Goal: Task Accomplishment & Management: Complete application form

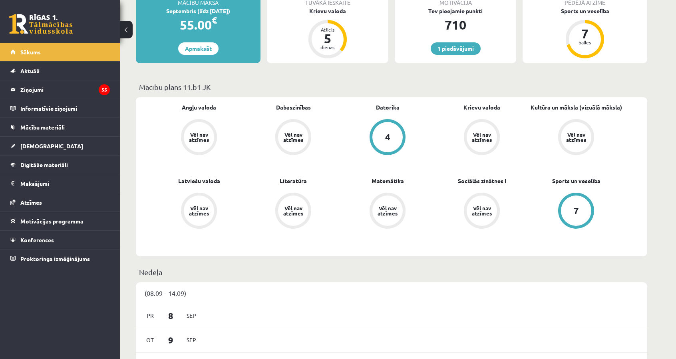
scroll to position [160, 0]
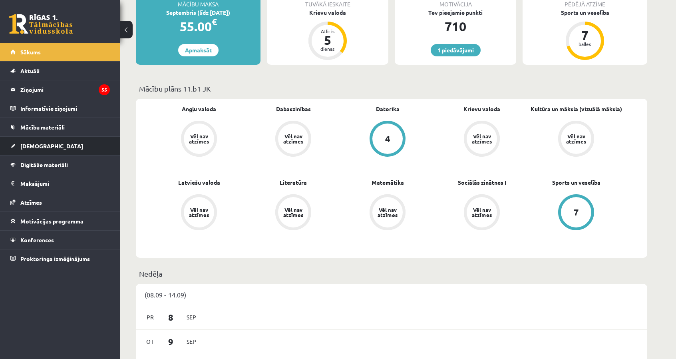
click at [45, 145] on link "[DEMOGRAPHIC_DATA]" at bounding box center [59, 146] width 99 height 18
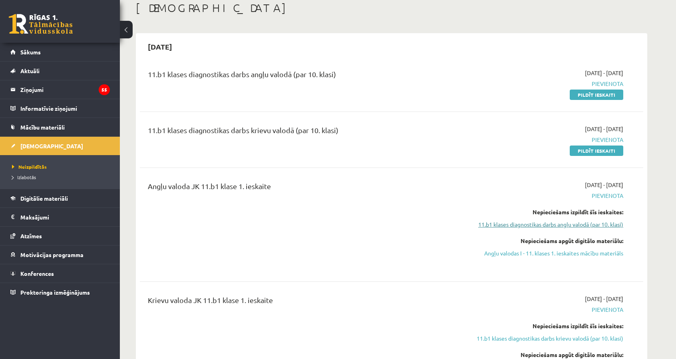
scroll to position [80, 0]
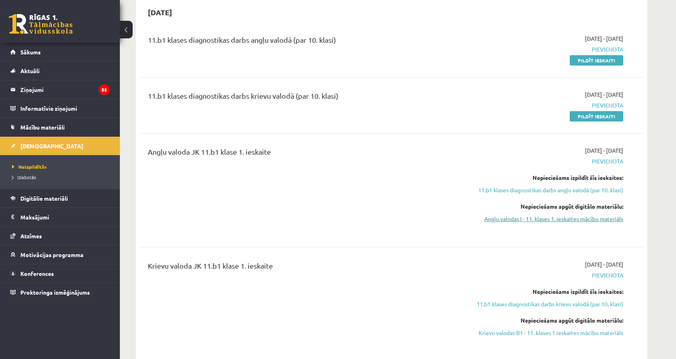
click at [557, 215] on link "Angļu valodas I - 11. klases 1. ieskaites mācību materiāls" at bounding box center [547, 218] width 151 height 8
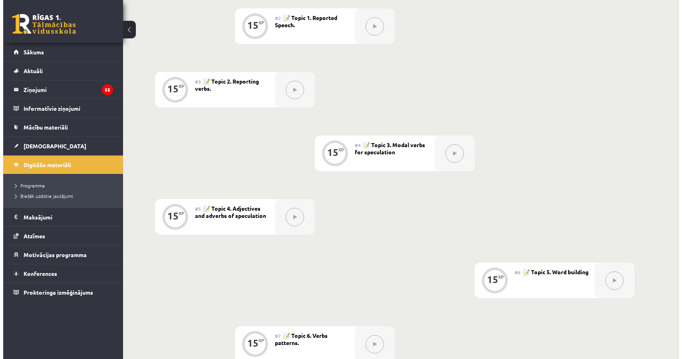
scroll to position [120, 0]
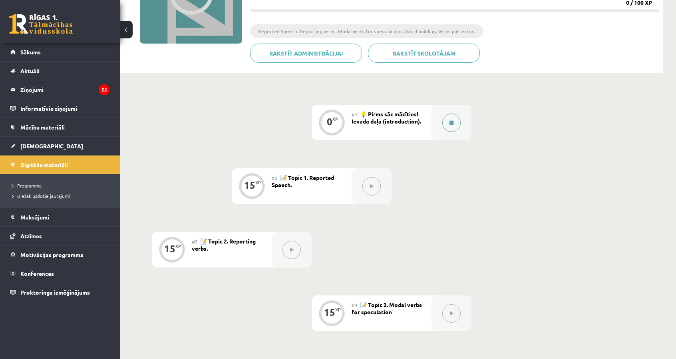
click at [448, 120] on button at bounding box center [451, 122] width 18 height 18
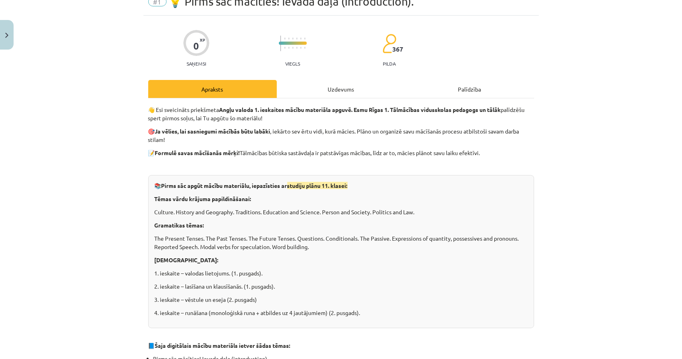
scroll to position [40, 0]
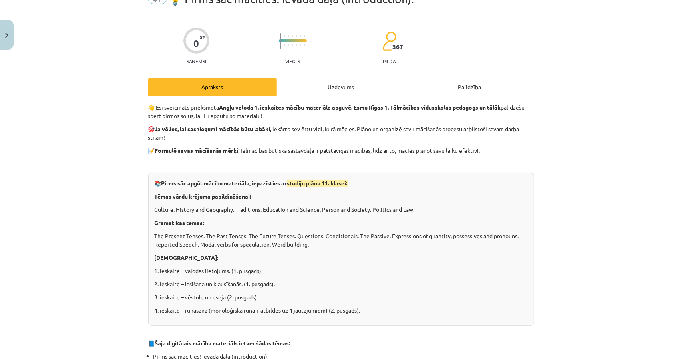
click at [318, 87] on div "Uzdevums" at bounding box center [341, 86] width 129 height 18
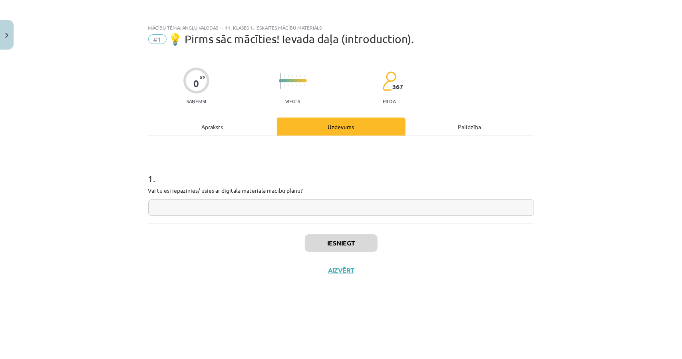
click at [252, 202] on input "text" at bounding box center [341, 207] width 386 height 16
type input "***"
click at [337, 242] on button "Iesniegt" at bounding box center [341, 243] width 73 height 18
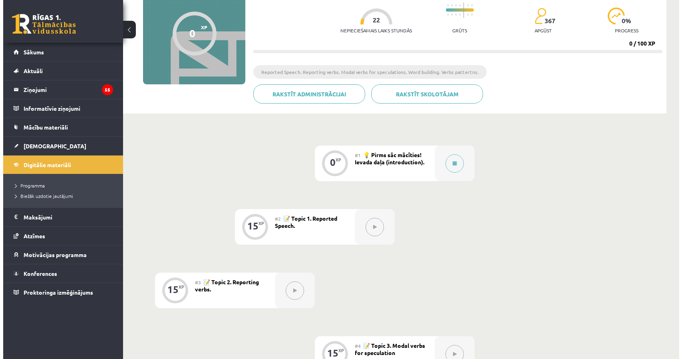
scroll to position [80, 0]
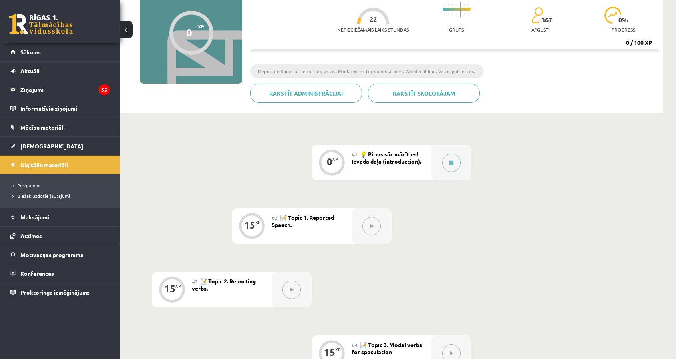
click at [354, 228] on div at bounding box center [371, 226] width 40 height 36
click at [254, 225] on div "15" at bounding box center [249, 224] width 11 height 7
click at [456, 161] on button at bounding box center [451, 162] width 18 height 18
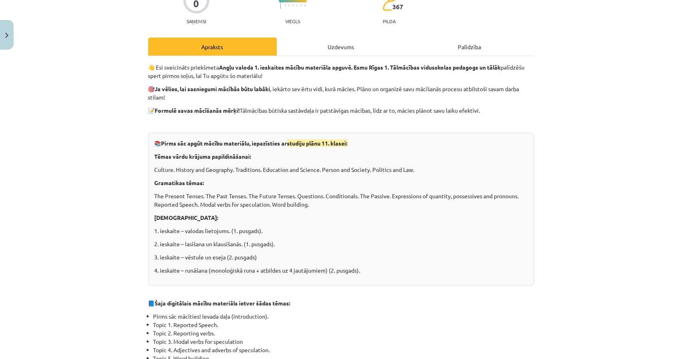
click at [334, 47] on div "Uzdevums" at bounding box center [341, 47] width 129 height 18
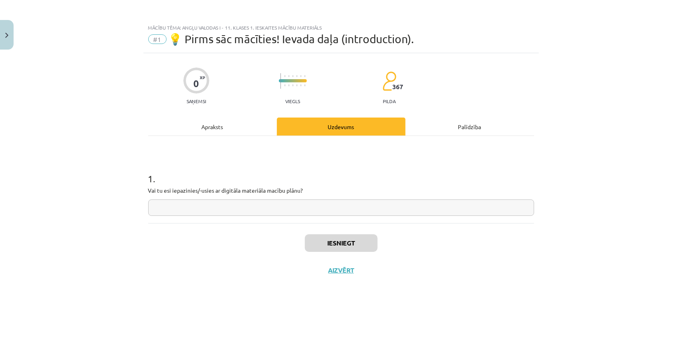
click at [296, 205] on input "text" at bounding box center [341, 207] width 386 height 16
type input "**"
click at [325, 241] on button "Iesniegt" at bounding box center [341, 243] width 73 height 18
click at [349, 274] on button "Nākamā nodarbība" at bounding box center [341, 275] width 78 height 18
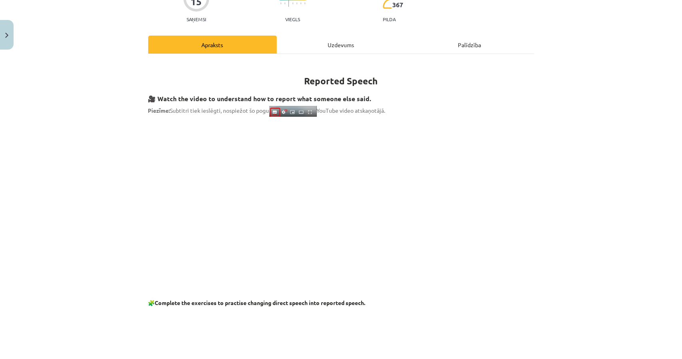
scroll to position [80, 0]
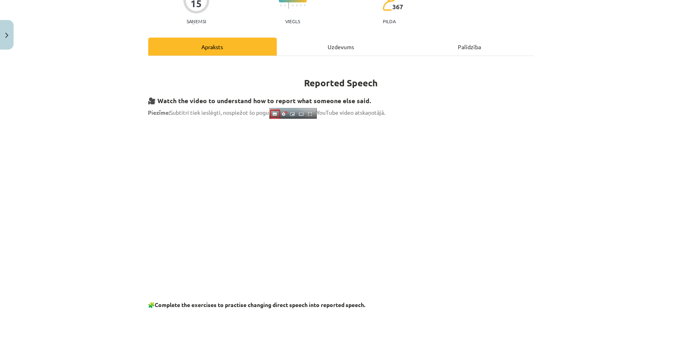
click at [541, 164] on div "Mācību tēma: Angļu valodas i - 11. klases 1. ieskaites mācību materiāls #2 📝 To…" at bounding box center [341, 179] width 682 height 359
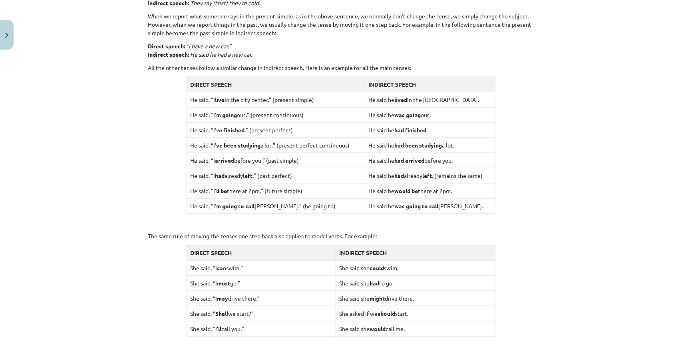
scroll to position [639, 0]
